Goal: Task Accomplishment & Management: Manage account settings

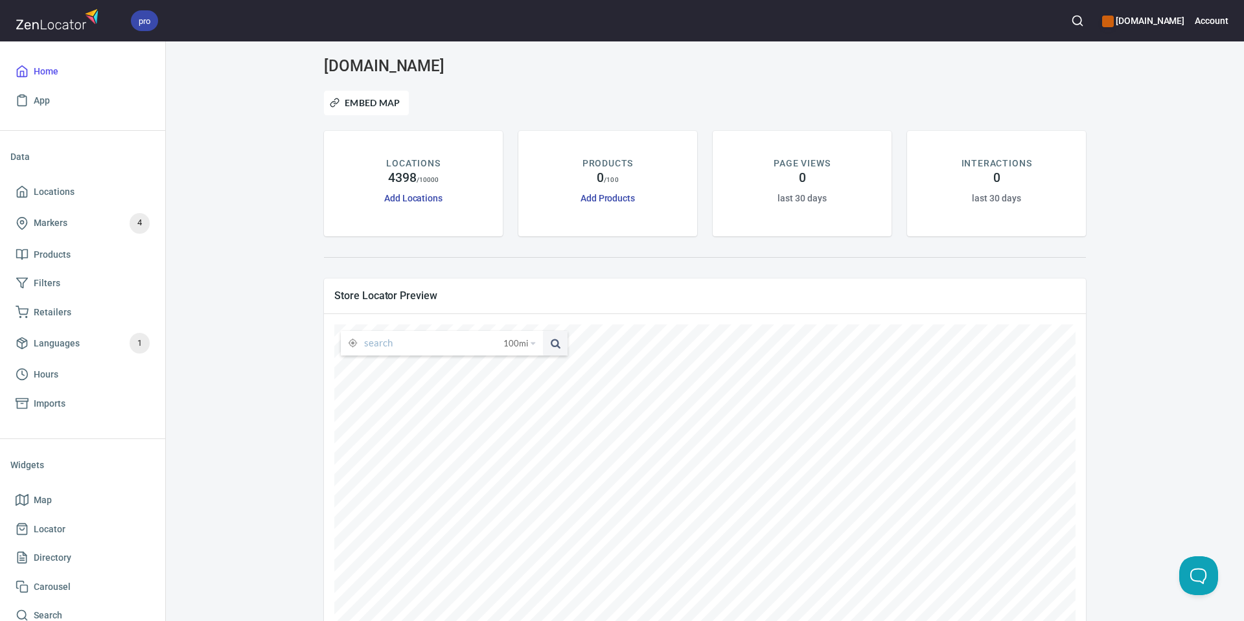
click at [1084, 23] on icon "button" at bounding box center [1077, 20] width 13 height 13
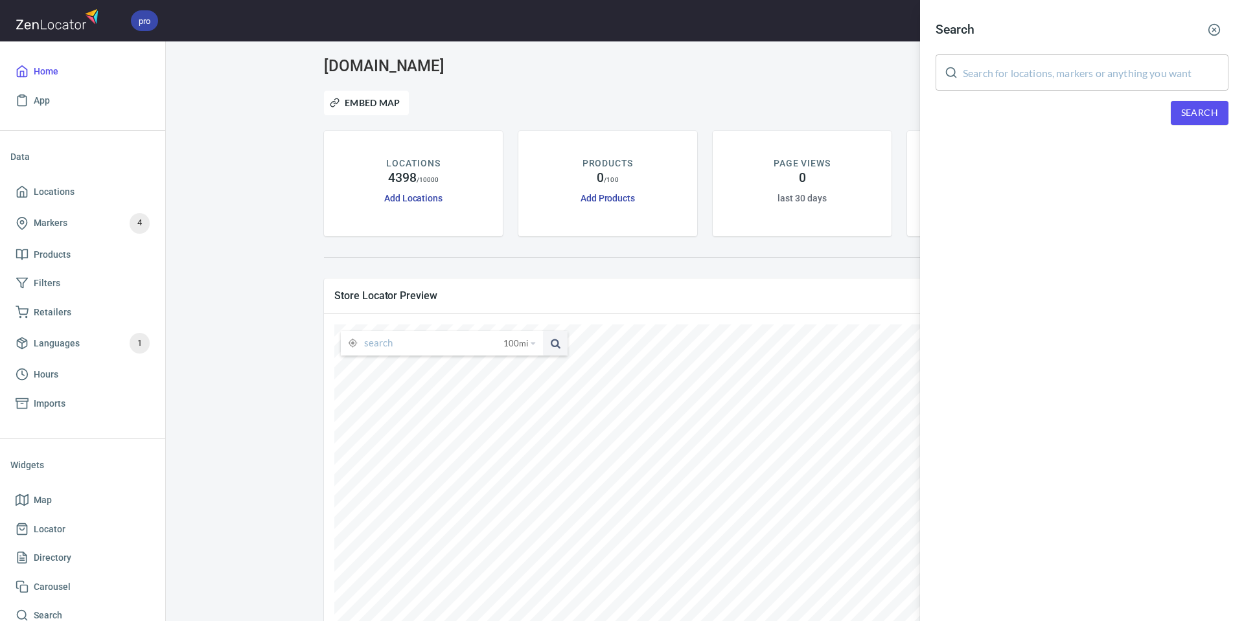
drag, startPoint x: 1052, startPoint y: 70, endPoint x: 1107, endPoint y: 95, distance: 59.7
click at [1052, 71] on input "text" at bounding box center [1096, 72] width 266 height 36
paste input "Kyle Siftar"
type input "Kyle Siftar"
click at [1194, 117] on span "Search" at bounding box center [1199, 113] width 37 height 16
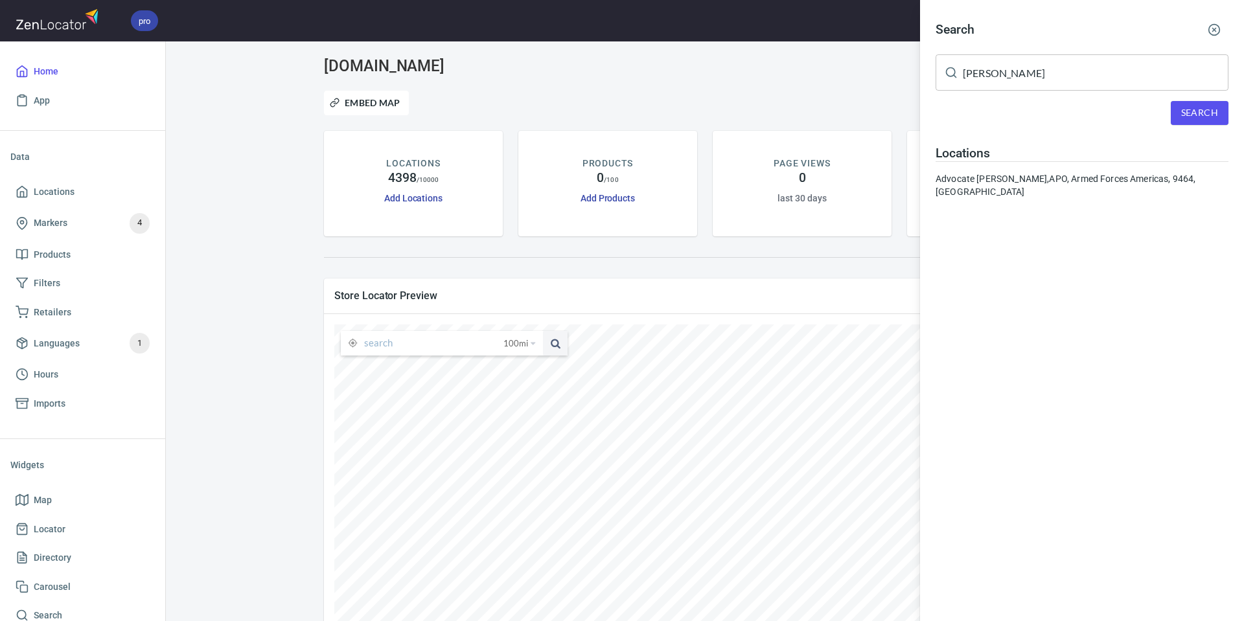
click at [967, 176] on div "Advocate Kyle Siftar, APO, Armed Forces Americas, 9464, US" at bounding box center [1082, 185] width 293 height 26
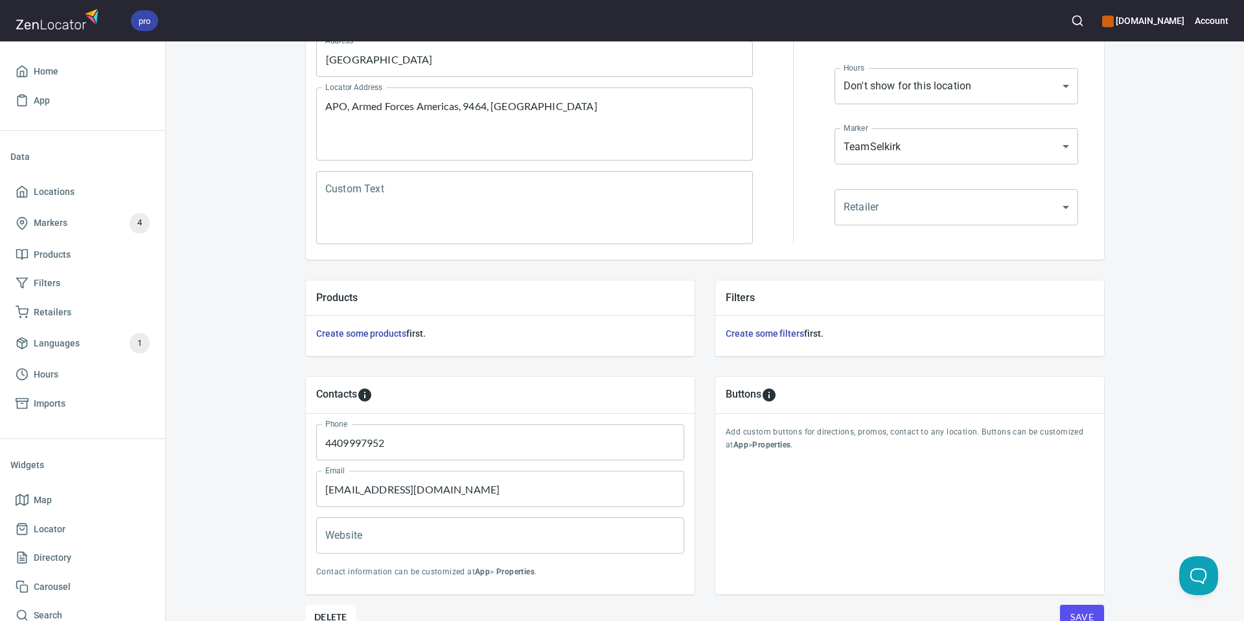
scroll to position [296, 0]
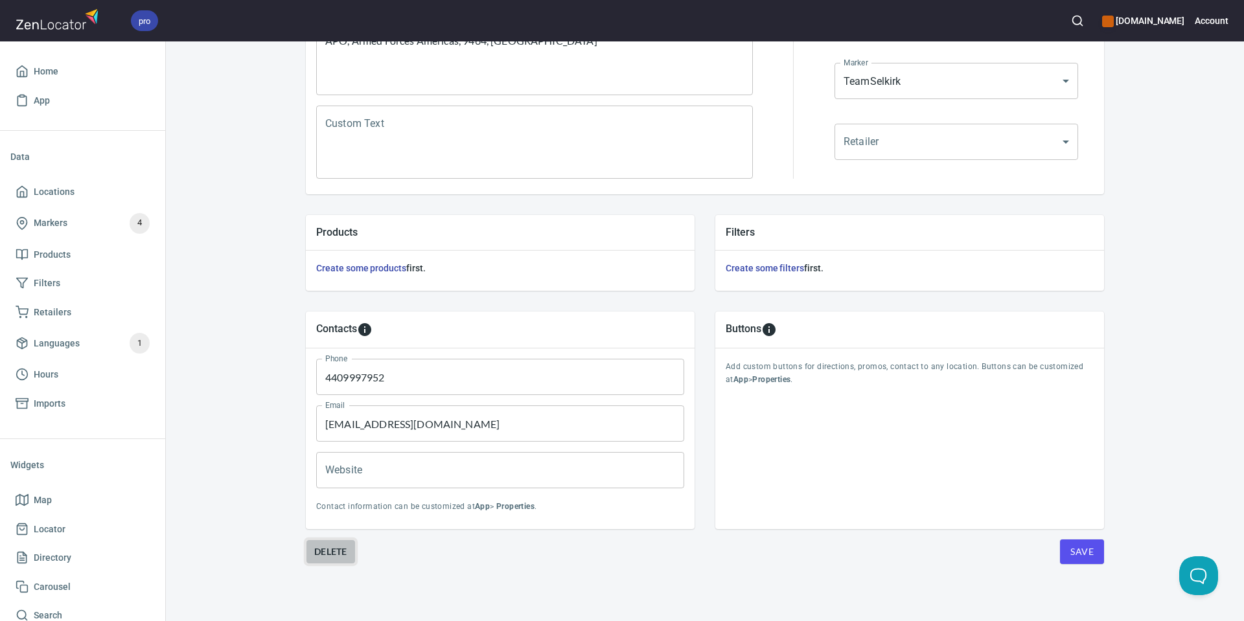
click at [340, 548] on span "Delete" at bounding box center [330, 552] width 33 height 16
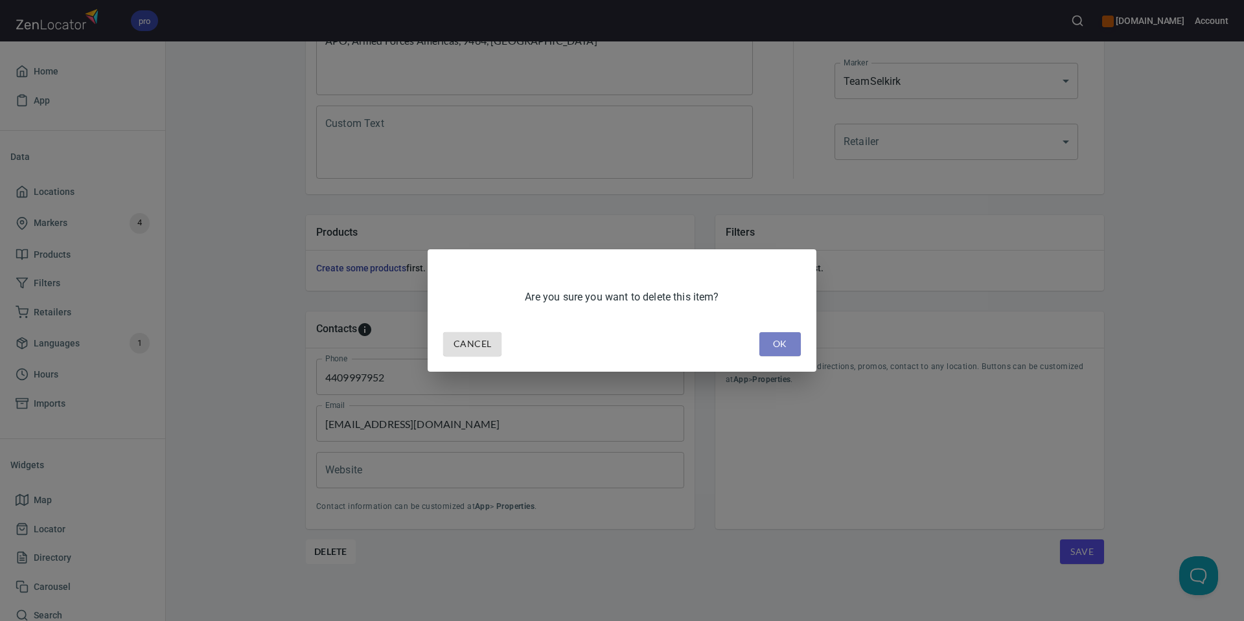
click at [774, 345] on span "OK" at bounding box center [780, 344] width 21 height 16
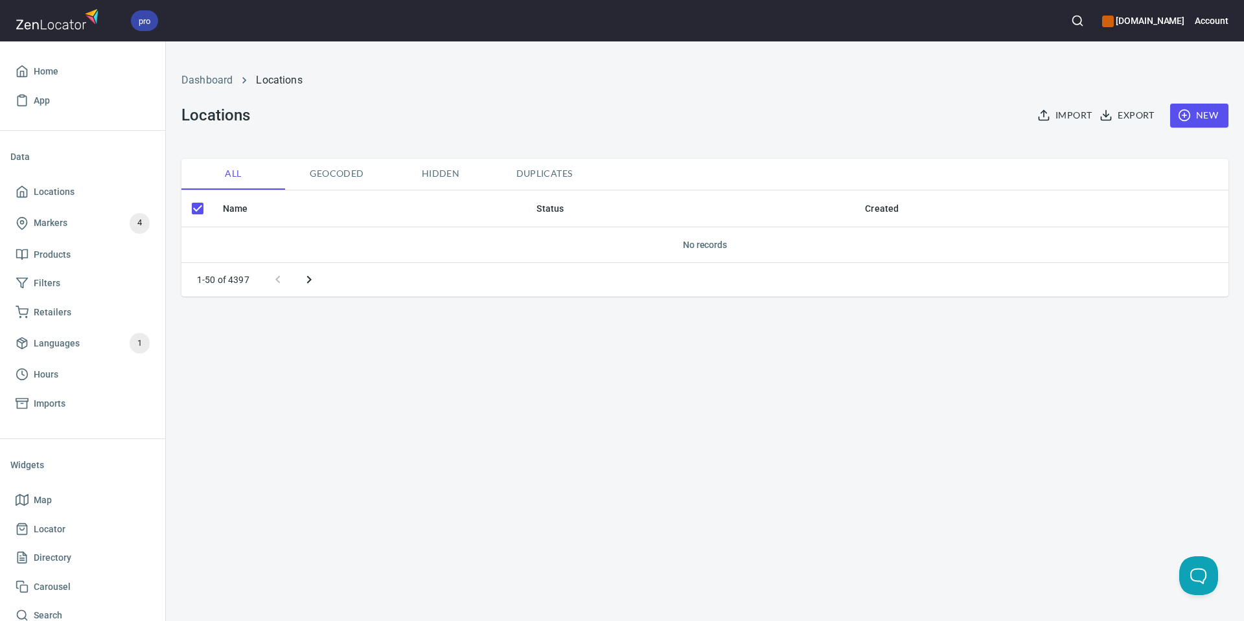
checkbox input "false"
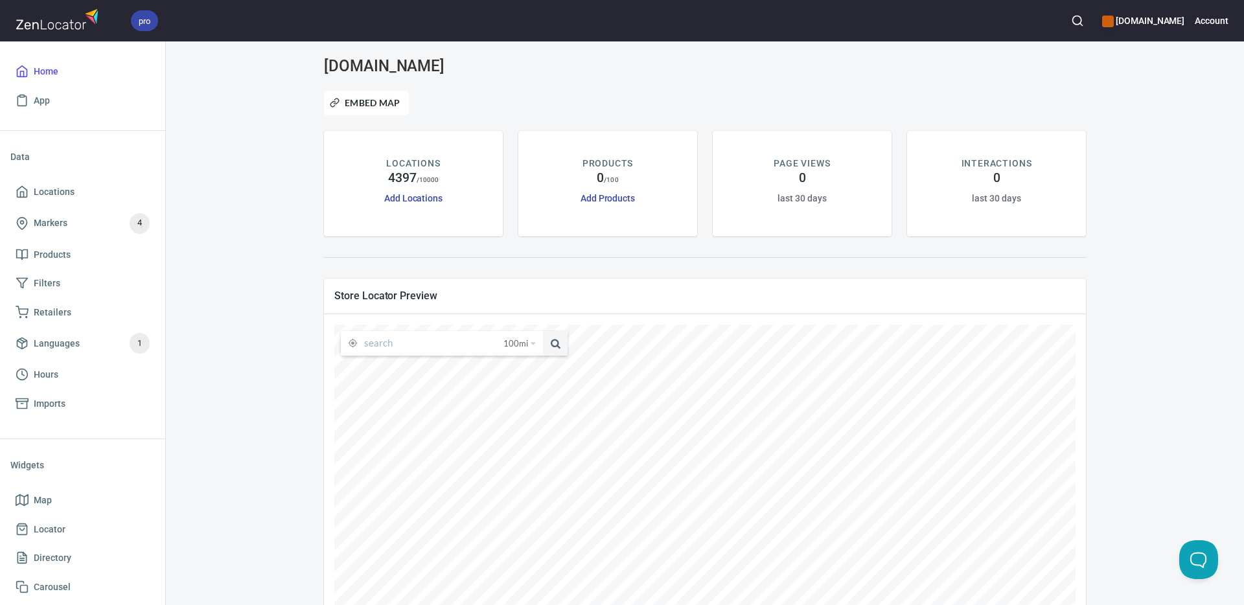
click at [1084, 17] on icon "button" at bounding box center [1077, 20] width 13 height 13
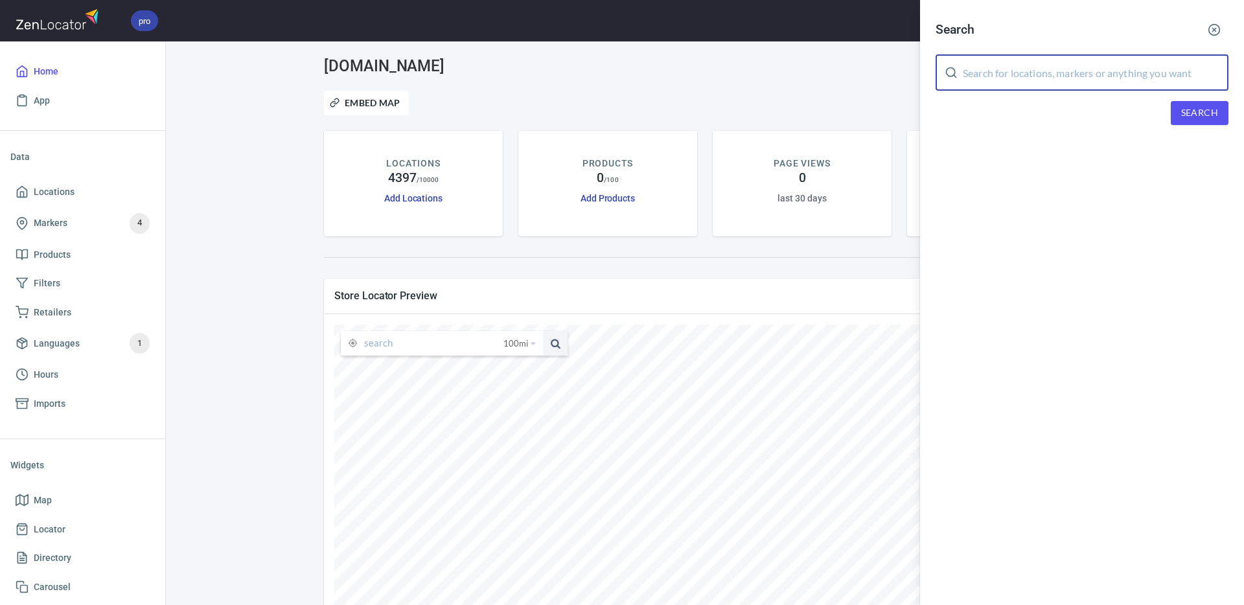
click at [1041, 74] on input "text" at bounding box center [1096, 72] width 266 height 36
paste input "[PERSON_NAME]"
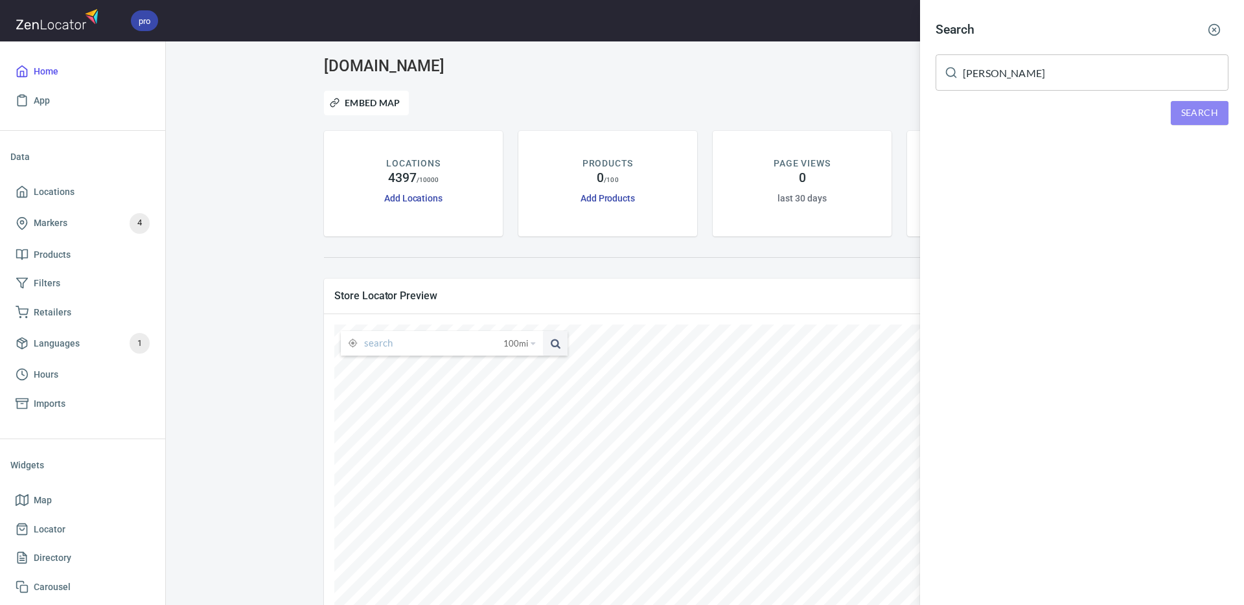
click at [1210, 119] on span "Search" at bounding box center [1199, 113] width 37 height 16
drag, startPoint x: 982, startPoint y: 74, endPoint x: 990, endPoint y: 71, distance: 8.8
click at [981, 74] on input "[PERSON_NAME]" at bounding box center [1096, 72] width 266 height 36
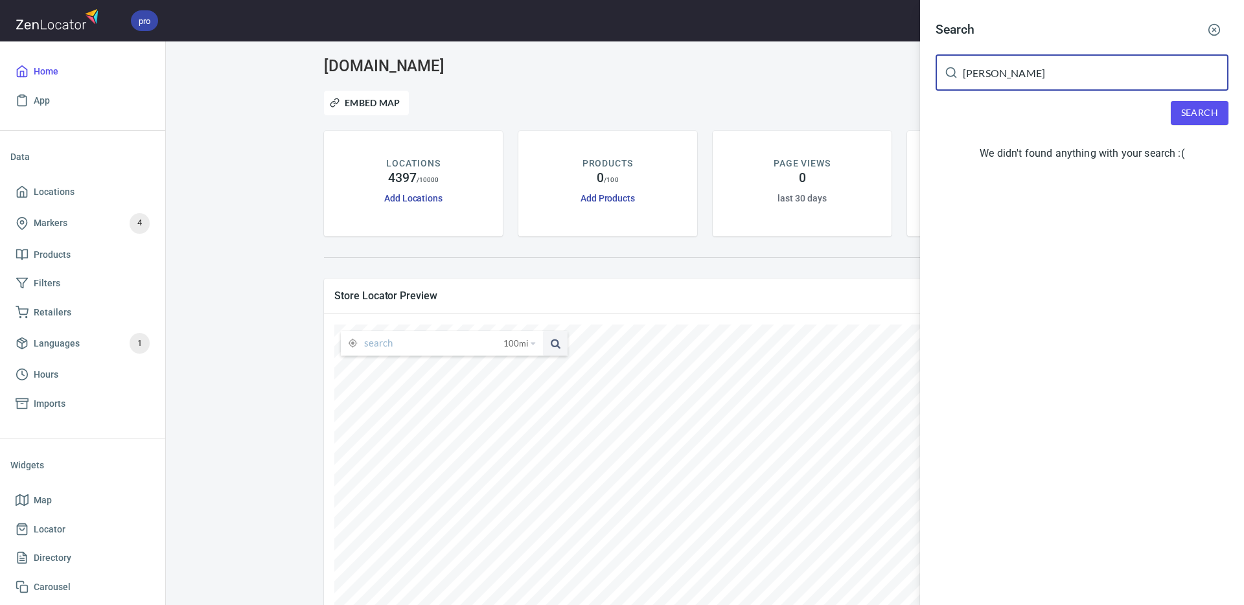
click at [1194, 115] on span "Search" at bounding box center [1199, 113] width 37 height 16
drag, startPoint x: 1038, startPoint y: 73, endPoint x: 1040, endPoint y: 107, distance: 34.4
click at [939, 75] on div "[PERSON_NAME] ​" at bounding box center [1082, 72] width 293 height 36
paste input "Seunggy Baek"
type input "Seunggy Baek"
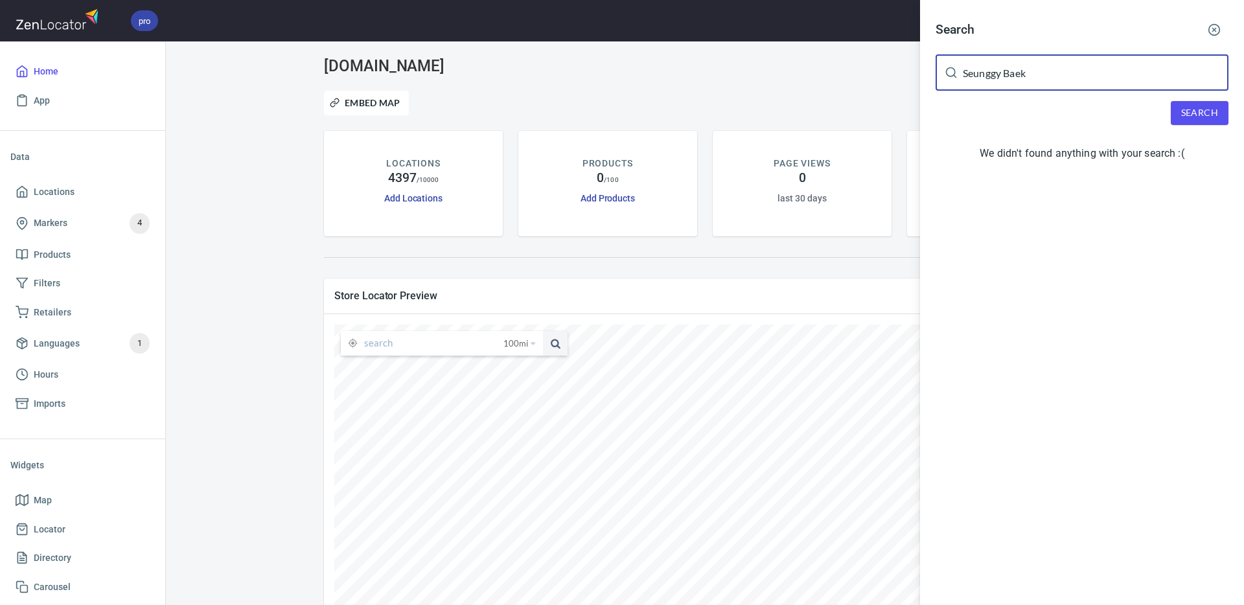
click at [1183, 115] on span "Search" at bounding box center [1199, 113] width 37 height 16
